Goal: Information Seeking & Learning: Get advice/opinions

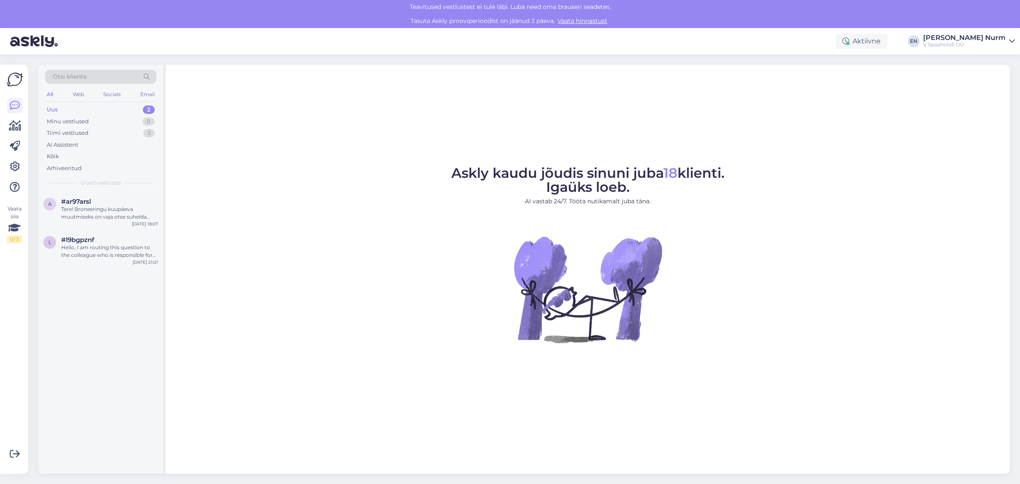
click at [62, 144] on div "AI Assistent" at bounding box center [62, 145] width 31 height 9
click at [51, 156] on div "Kõik" at bounding box center [53, 156] width 12 height 9
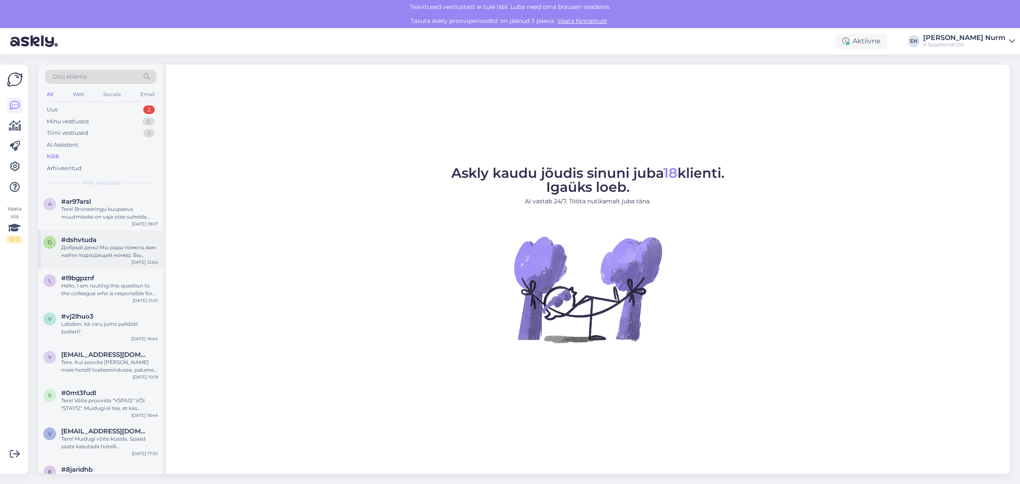
click at [73, 249] on div "Добрый день! Мы рады помочь вам найти подходящий номер. Вы можете использовать …" at bounding box center [109, 251] width 97 height 15
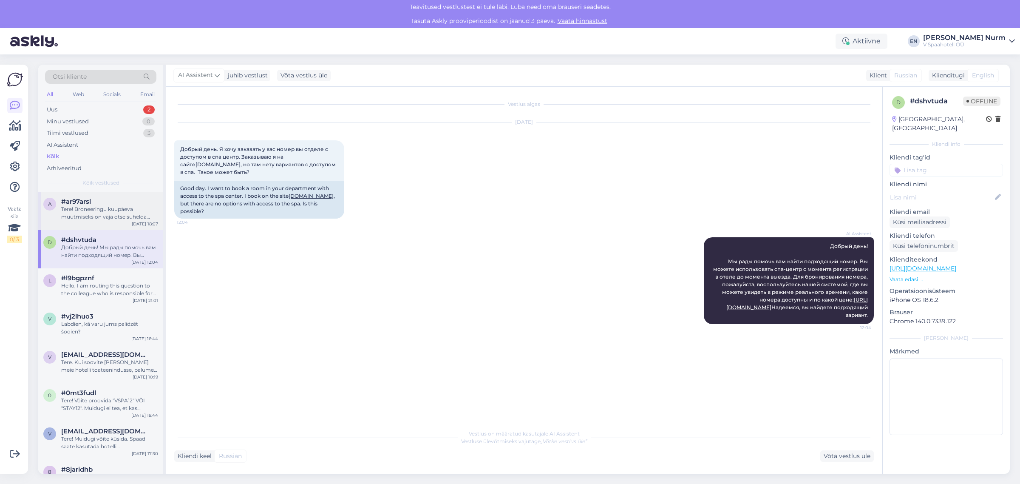
drag, startPoint x: 831, startPoint y: 228, endPoint x: 74, endPoint y: 213, distance: 757.8
click at [875, 304] on div "Vestlus algas [DATE] Добрый день. Я хочу заказать у вас номер вы отделе с досту…" at bounding box center [527, 256] width 707 height 322
click at [824, 237] on div "AI Assistent Добрый день! Мы рады помочь вам найти подходящий номер. Вы можете …" at bounding box center [789, 280] width 170 height 87
click at [74, 213] on div "Tere! Broneeringu kuupäeva muutmiseks on vaja otse suhelda meie broneerimismees…" at bounding box center [109, 212] width 97 height 15
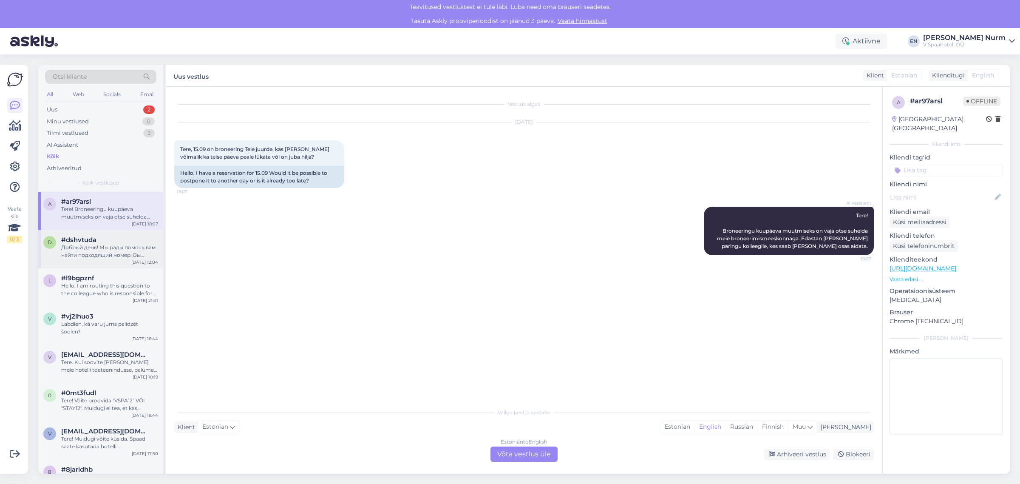
click at [80, 254] on div "Добрый день! Мы рады помочь вам найти подходящий номер. Вы можете использовать …" at bounding box center [109, 251] width 97 height 15
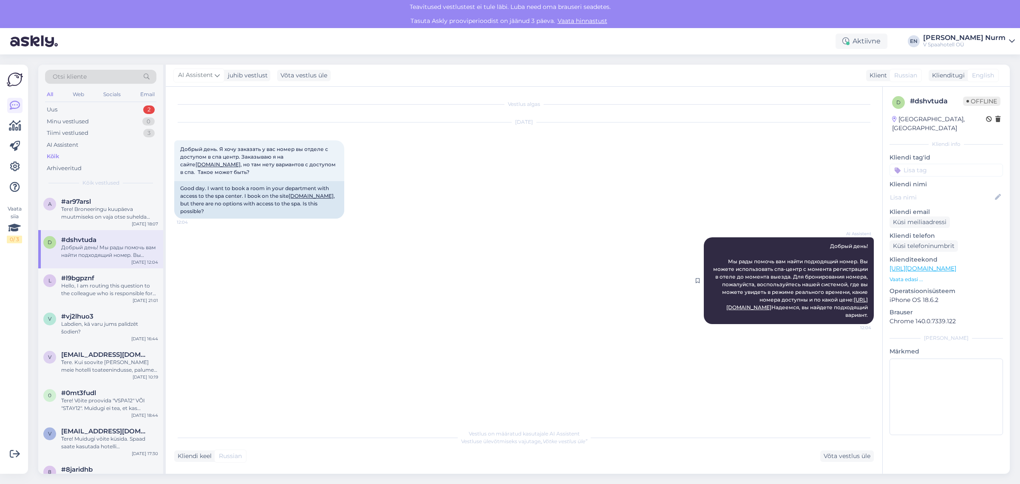
drag, startPoint x: 728, startPoint y: 245, endPoint x: 870, endPoint y: 308, distance: 154.9
click at [870, 308] on div "AI Assistent Добрый день! Мы рады помочь вам найти подходящий номер. Вы можете …" at bounding box center [789, 280] width 170 height 87
copy span "Мы рады помочь вам найти подходящий номер. Вы можете использовать спа-центр с м…"
click at [94, 210] on div "Tere! Broneeringu kuupäeva muutmiseks on vaja otse suhelda meie broneerimismees…" at bounding box center [109, 212] width 97 height 15
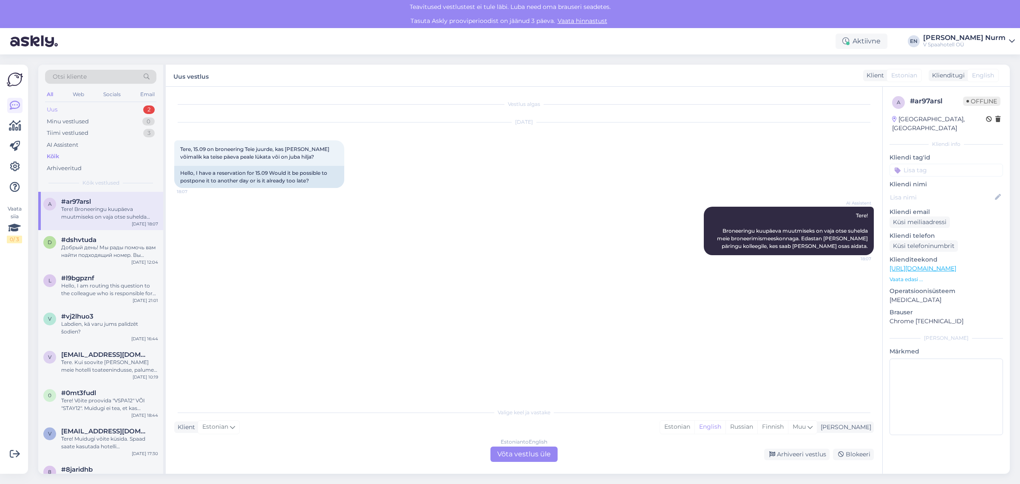
click at [101, 109] on div "Uus 2" at bounding box center [100, 110] width 111 height 12
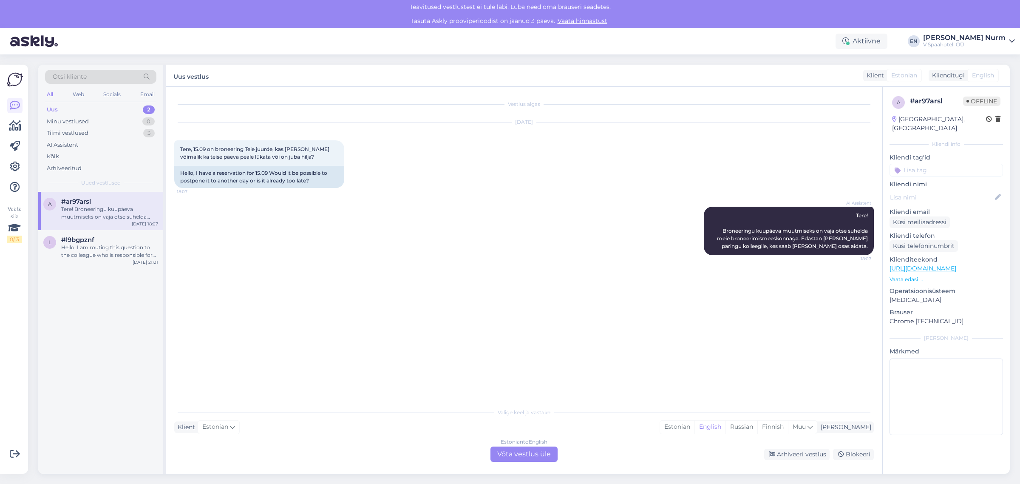
click at [117, 207] on div "Tere! Broneeringu kuupäeva muutmiseks on vaja otse suhelda meie broneerimismees…" at bounding box center [109, 212] width 97 height 15
